Goal: Task Accomplishment & Management: Complete application form

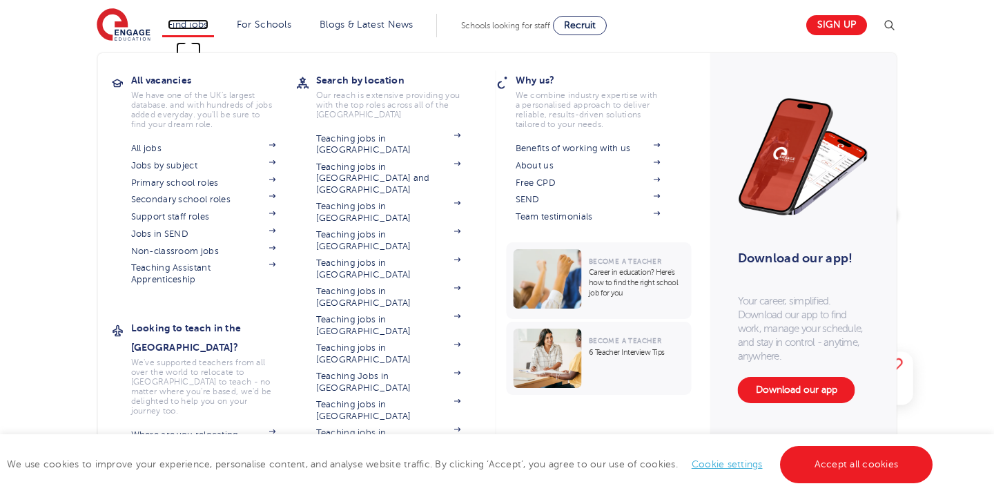
click at [201, 26] on link "Find jobs" at bounding box center [188, 24] width 41 height 10
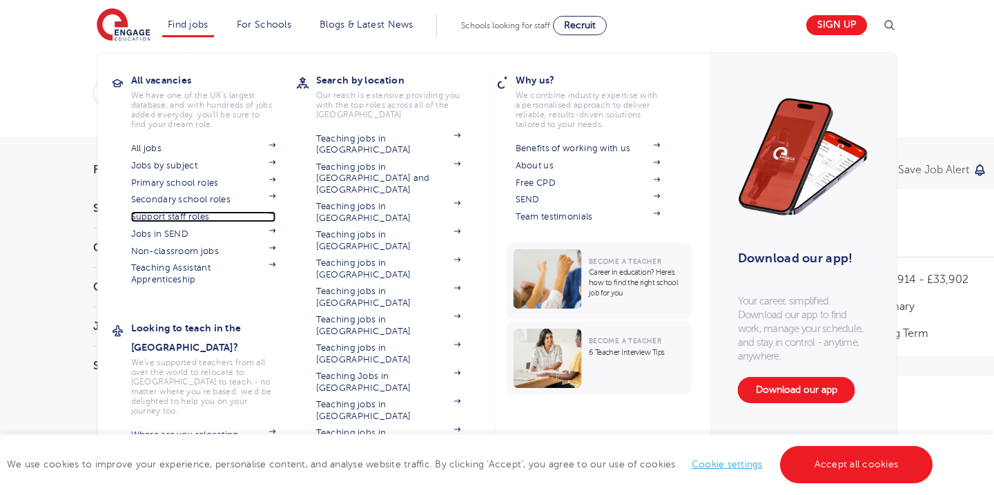
click at [209, 218] on link "Support staff roles" at bounding box center [203, 216] width 145 height 11
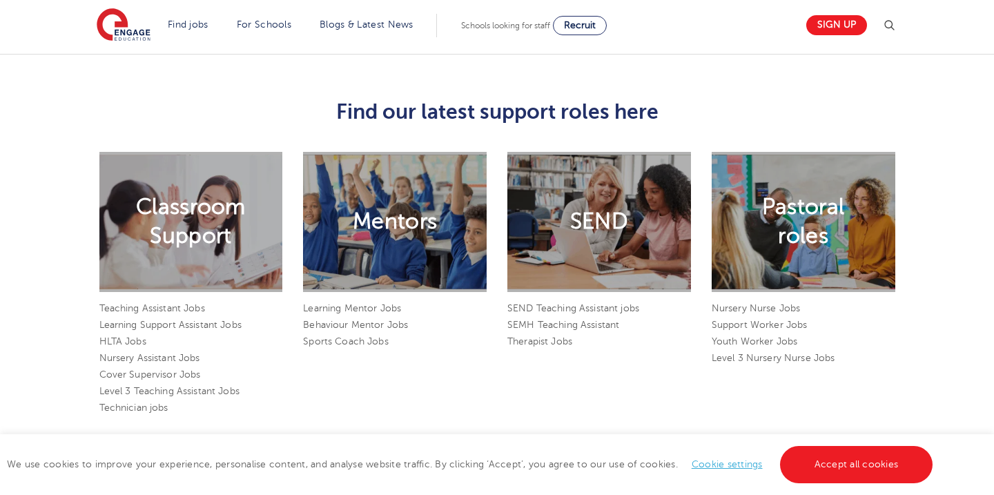
scroll to position [1035, 0]
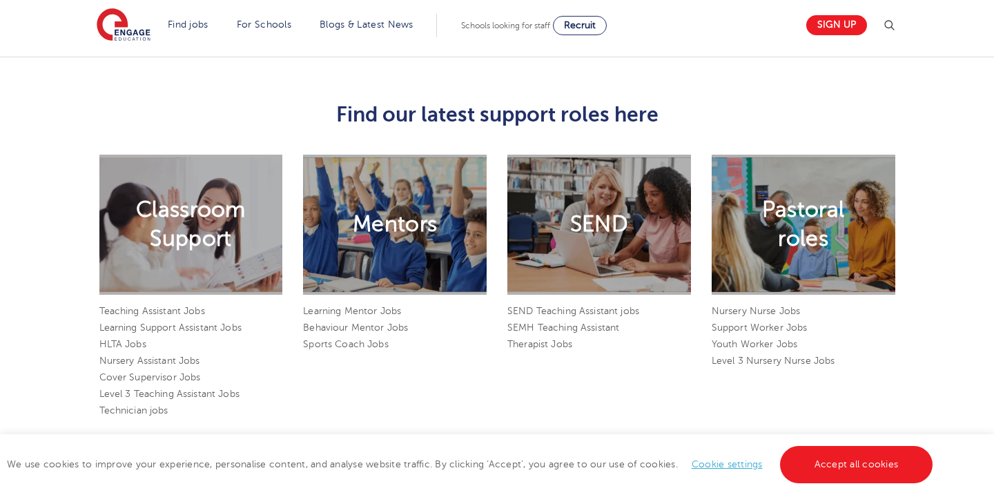
click at [797, 219] on h2 "Pastoral roles" at bounding box center [803, 224] width 92 height 58
click at [751, 339] on link "Youth Worker Jobs" at bounding box center [754, 344] width 86 height 10
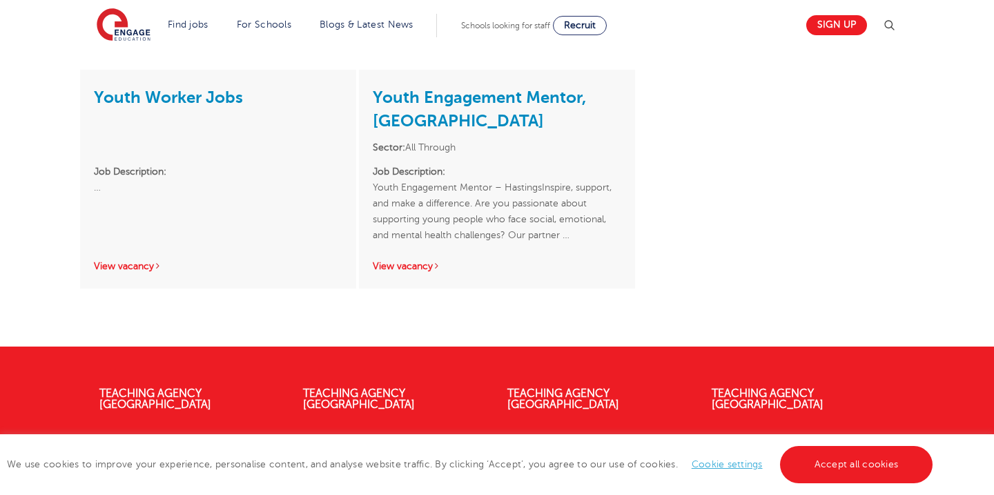
scroll to position [255, 0]
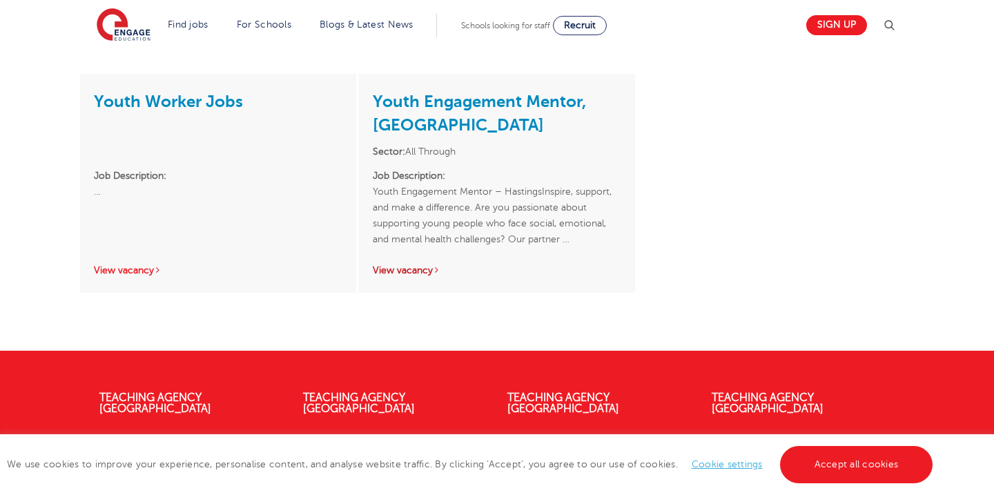
click at [428, 270] on link "View vacancy" at bounding box center [407, 270] width 68 height 10
click at [119, 271] on link "View vacancy" at bounding box center [128, 270] width 68 height 10
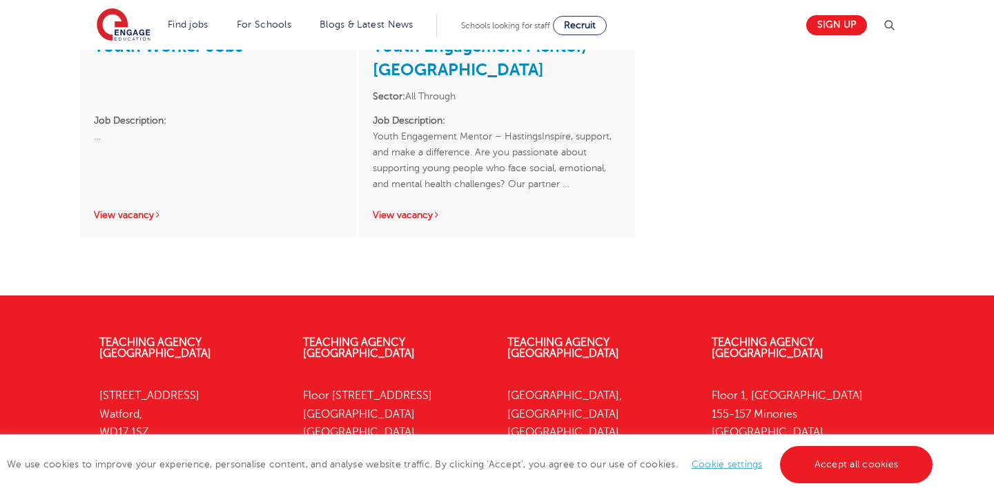
scroll to position [311, 0]
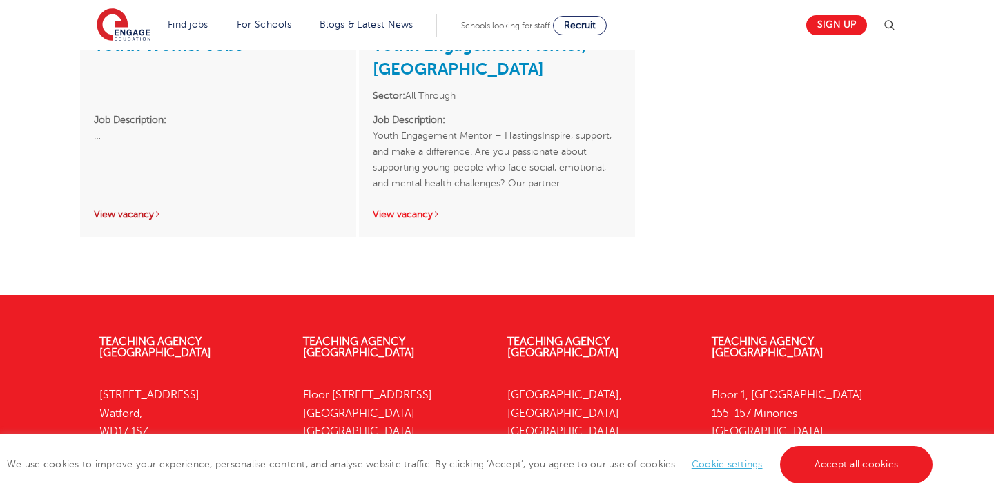
click at [147, 210] on link "View vacancy" at bounding box center [128, 214] width 68 height 10
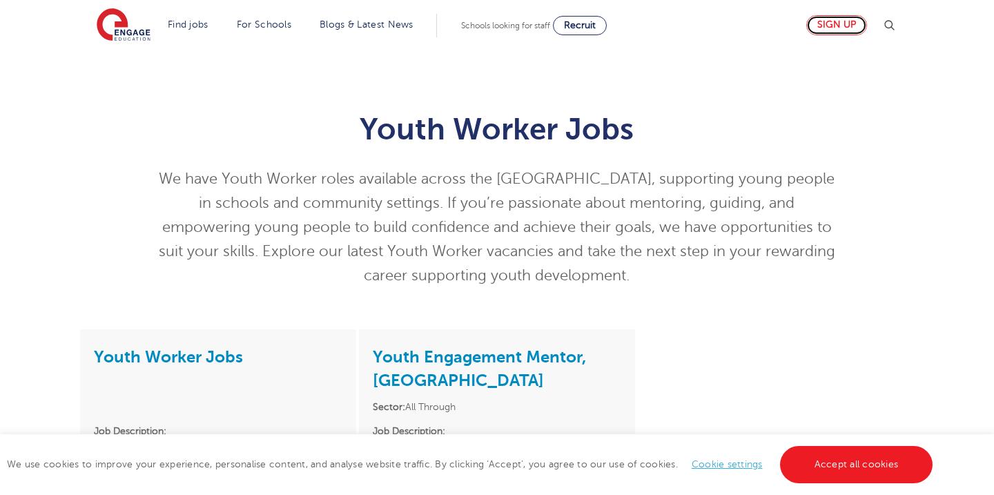
click at [816, 28] on link "Sign up" at bounding box center [836, 25] width 61 height 20
